Goal: Communication & Community: Answer question/provide support

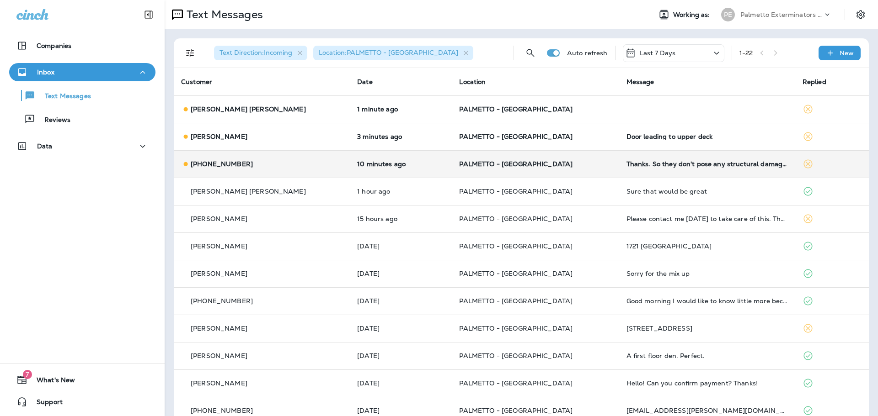
click at [296, 168] on div "[PHONE_NUMBER]" at bounding box center [261, 165] width 161 height 10
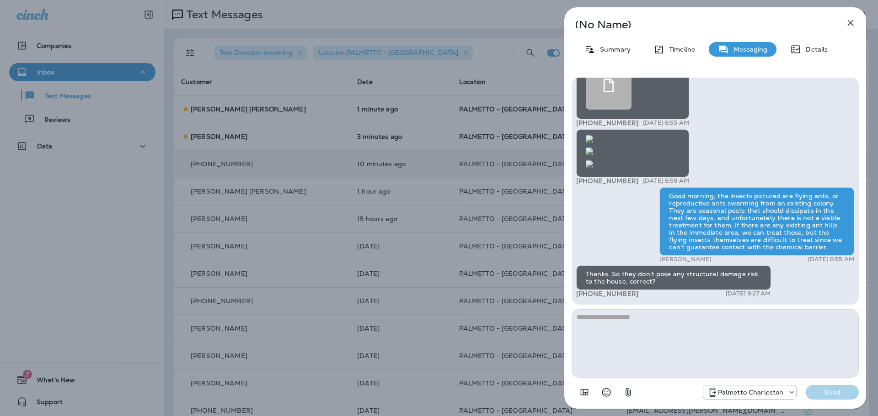
click at [622, 322] on textarea at bounding box center [714, 343] width 287 height 69
type textarea "**********"
click at [816, 396] on p "Send" at bounding box center [832, 392] width 38 height 8
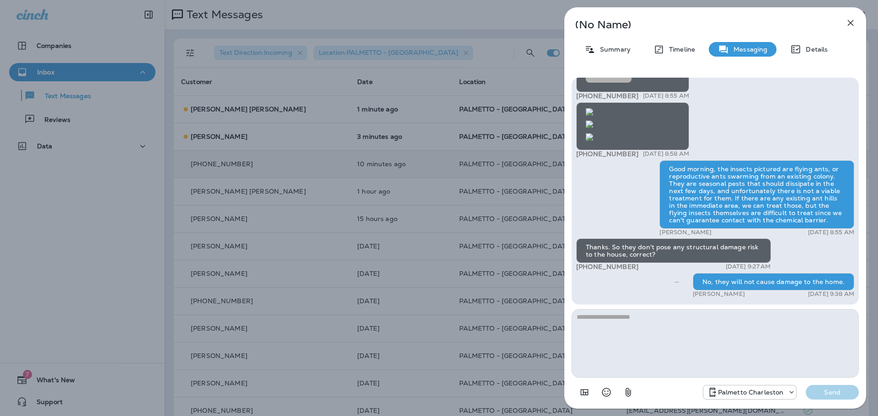
click at [850, 22] on icon "button" at bounding box center [850, 23] width 6 height 6
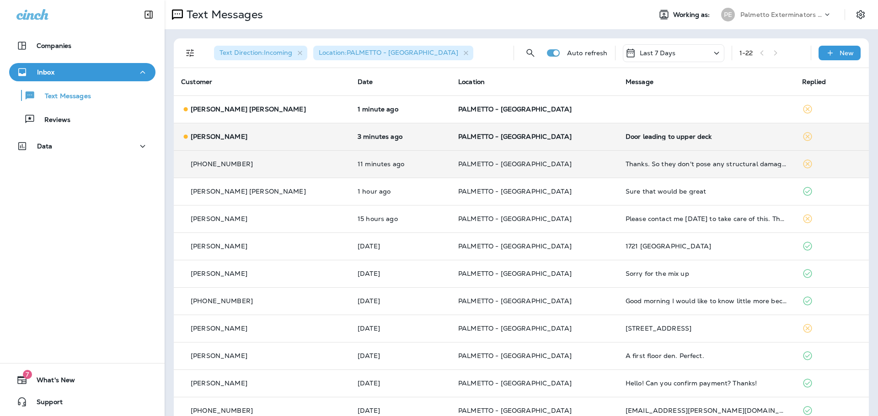
click at [559, 137] on p "PALMETTO - [GEOGRAPHIC_DATA]" at bounding box center [534, 136] width 153 height 7
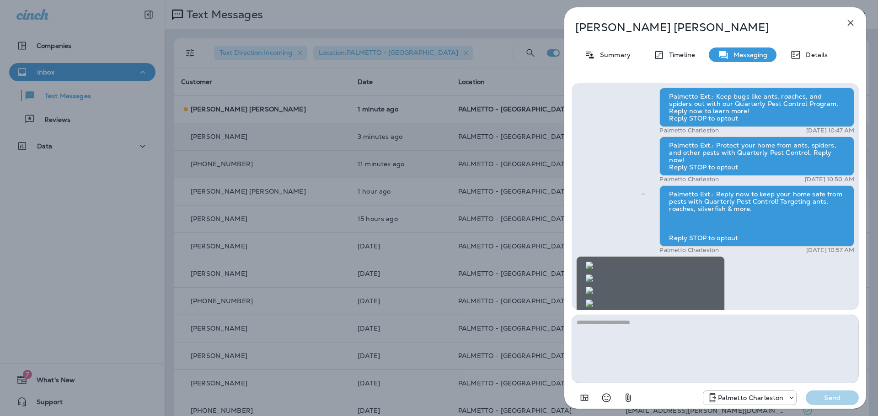
scroll to position [-274, 0]
click at [593, 300] on img at bounding box center [588, 303] width 7 height 7
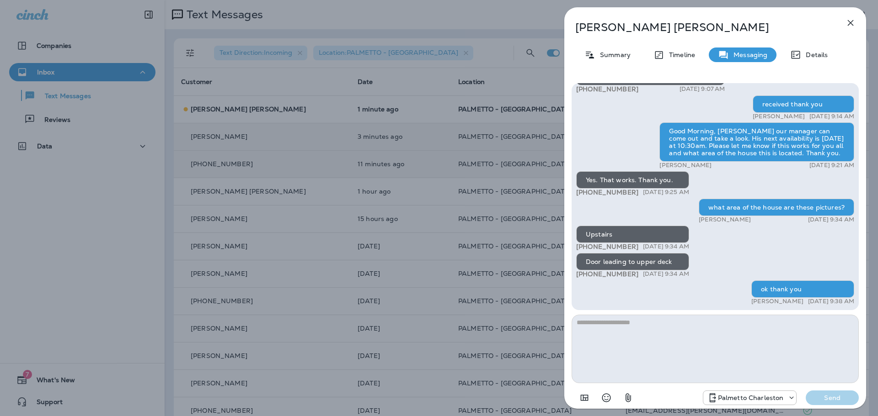
scroll to position [0, 0]
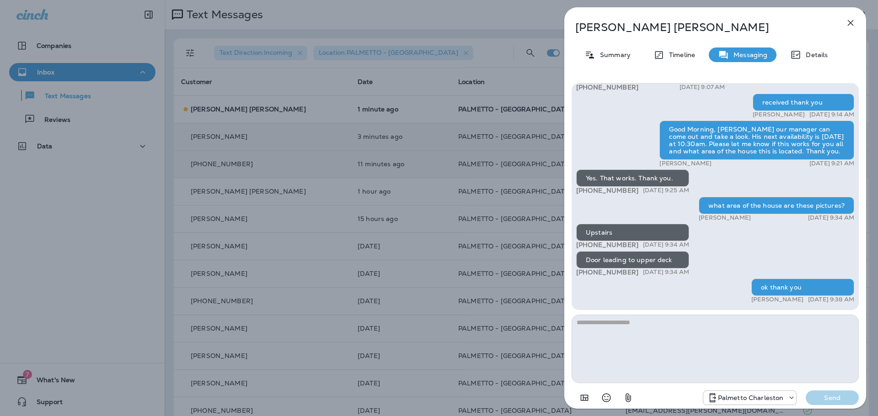
click at [849, 21] on icon "button" at bounding box center [850, 22] width 11 height 11
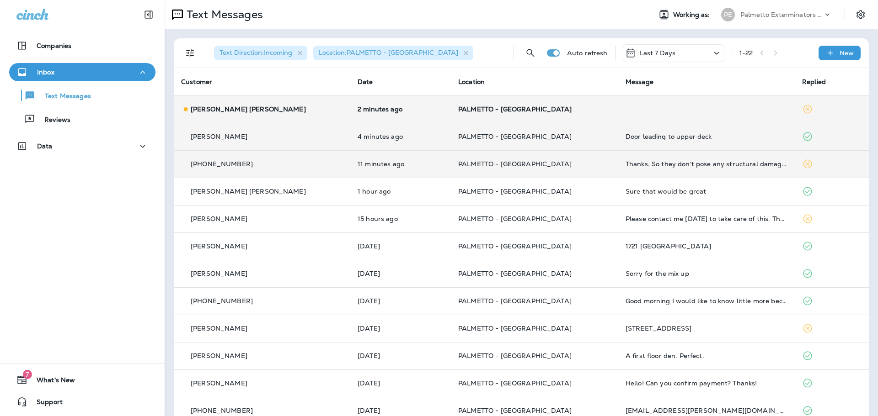
click at [568, 119] on td "PALMETTO - [GEOGRAPHIC_DATA]" at bounding box center [534, 109] width 167 height 27
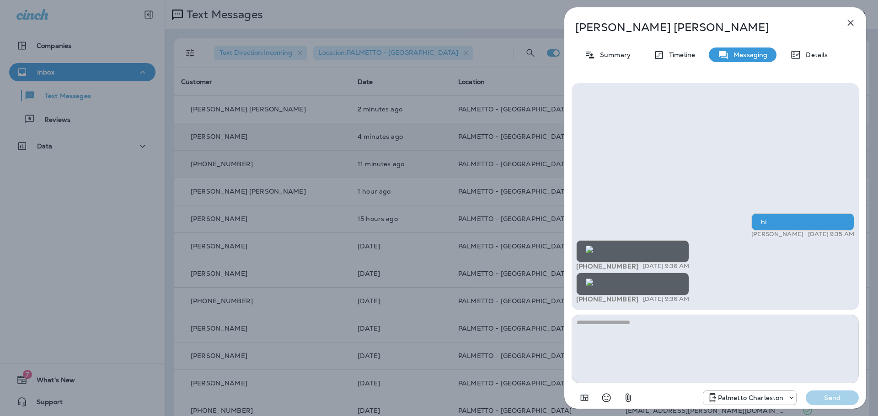
scroll to position [0, 0]
click at [593, 279] on img at bounding box center [588, 282] width 7 height 7
click at [848, 22] on icon "button" at bounding box center [850, 22] width 11 height 11
